Goal: Check status

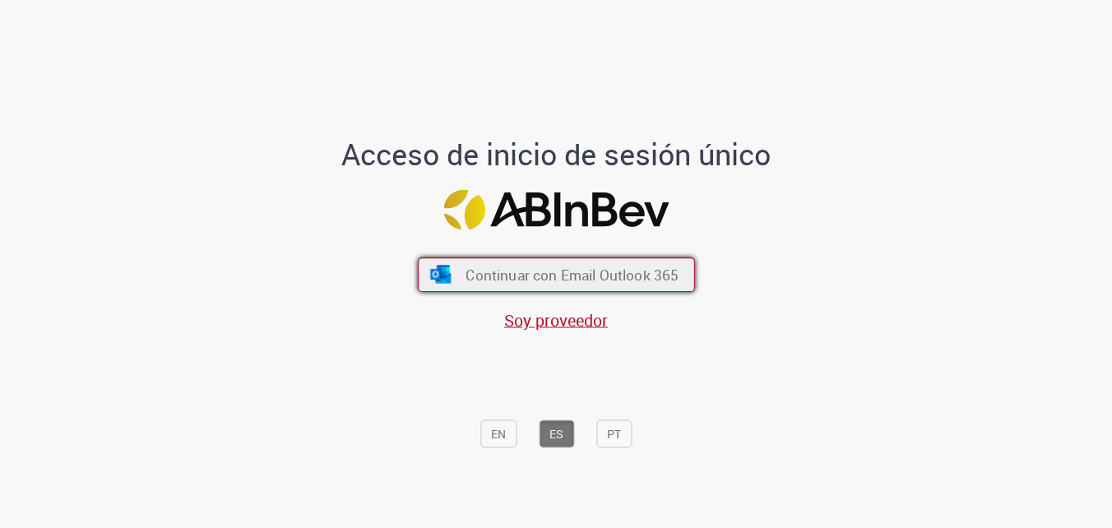
click at [540, 288] on button "Continuar con Email Outlook 365" at bounding box center [556, 274] width 277 height 35
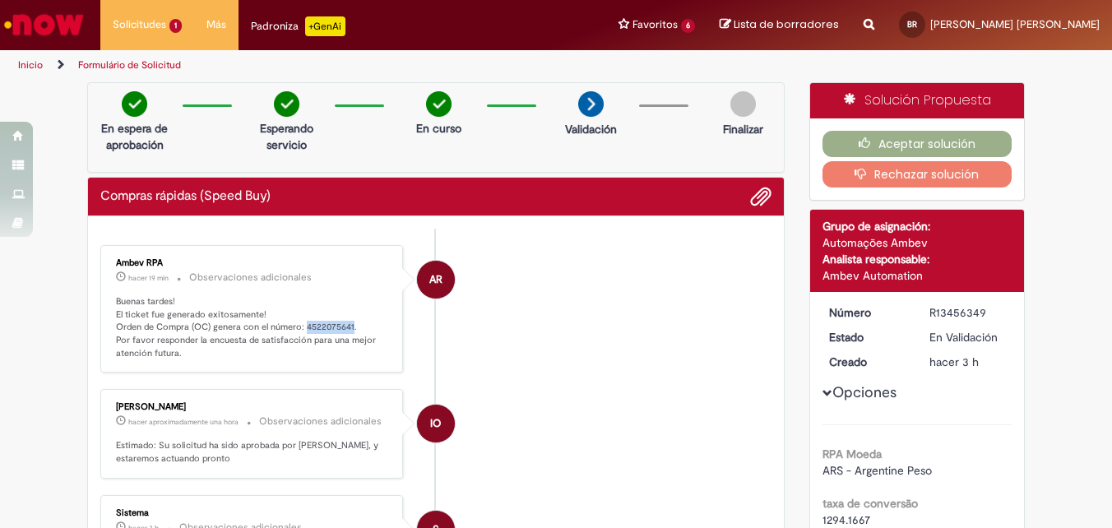
drag, startPoint x: 299, startPoint y: 325, endPoint x: 347, endPoint y: 333, distance: 48.4
click at [347, 333] on p "Buenas tardes! El ticket fue generado exitosamente! Orden de Compra (OC) genera…" at bounding box center [253, 327] width 274 height 65
